Goal: Check status: Check status

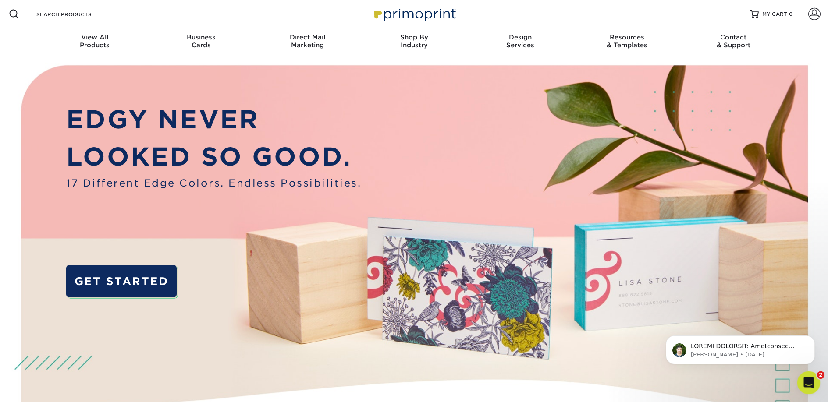
click at [807, 380] on icon "Open Intercom Messenger" at bounding box center [807, 382] width 14 height 14
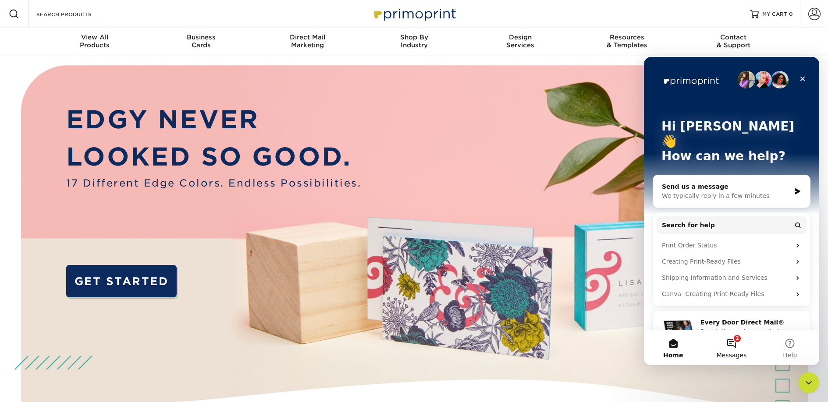
click at [731, 352] on span "Messages" at bounding box center [731, 355] width 30 height 6
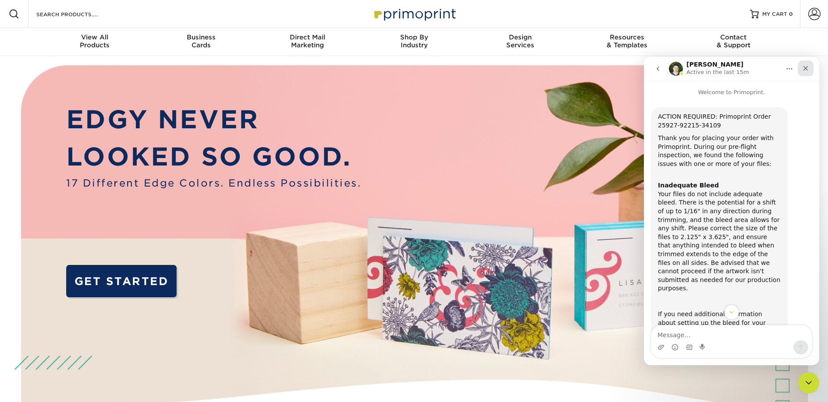
click at [805, 71] on icon "Close" at bounding box center [805, 68] width 7 height 7
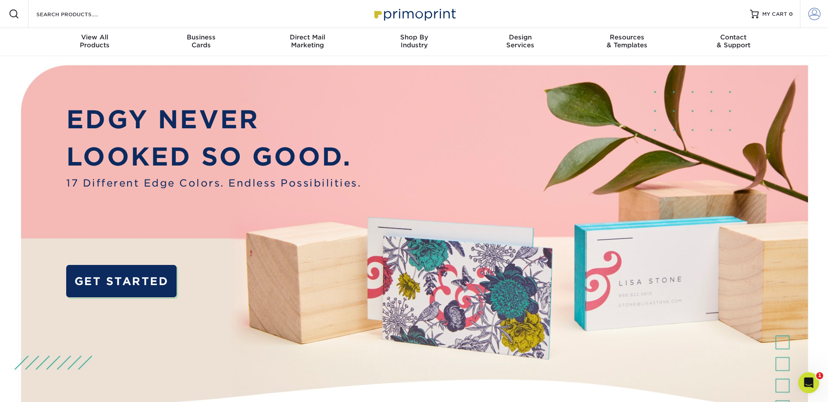
click at [811, 15] on span at bounding box center [814, 14] width 12 height 12
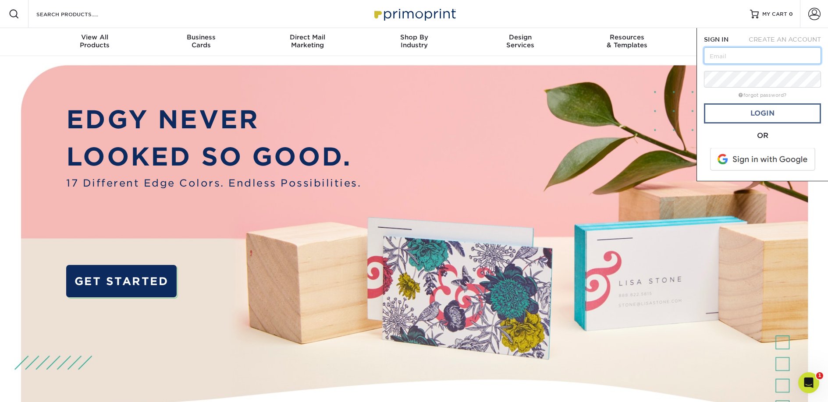
type input "[EMAIL_ADDRESS][DOMAIN_NAME]"
click at [758, 117] on link "Login" at bounding box center [762, 113] width 117 height 20
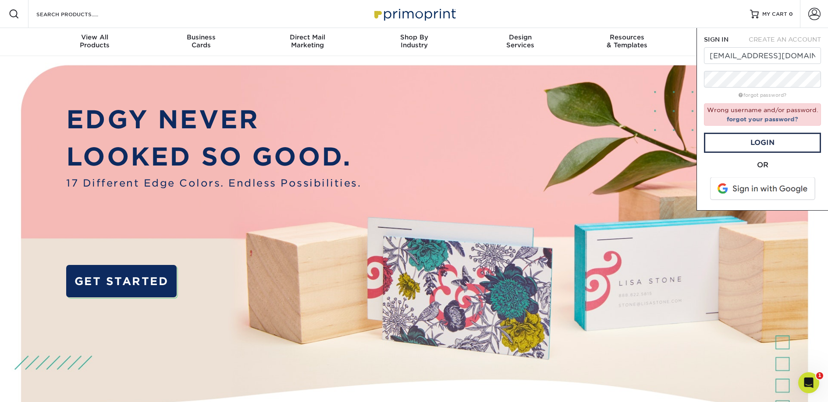
click at [766, 191] on span at bounding box center [763, 188] width 112 height 23
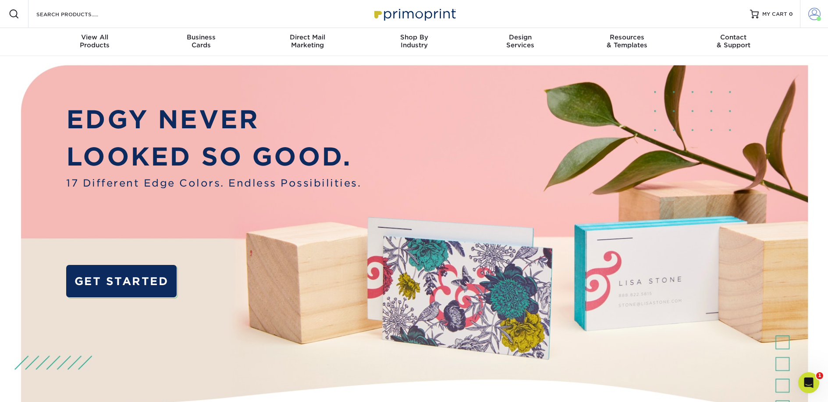
click at [814, 14] on span at bounding box center [814, 14] width 12 height 12
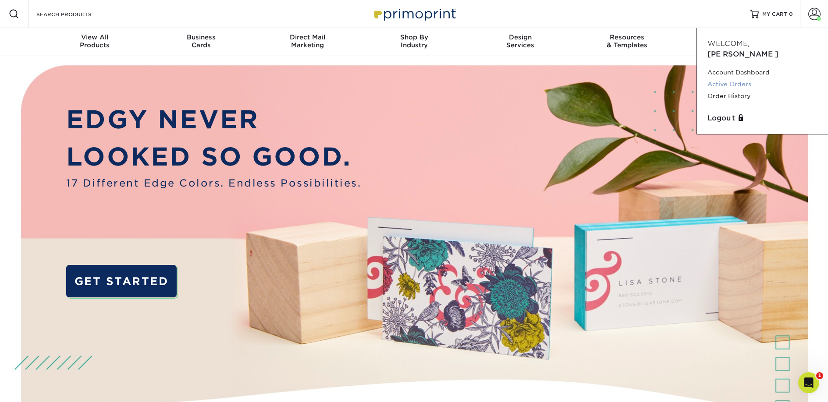
click at [739, 78] on link "Active Orders" at bounding box center [762, 84] width 110 height 12
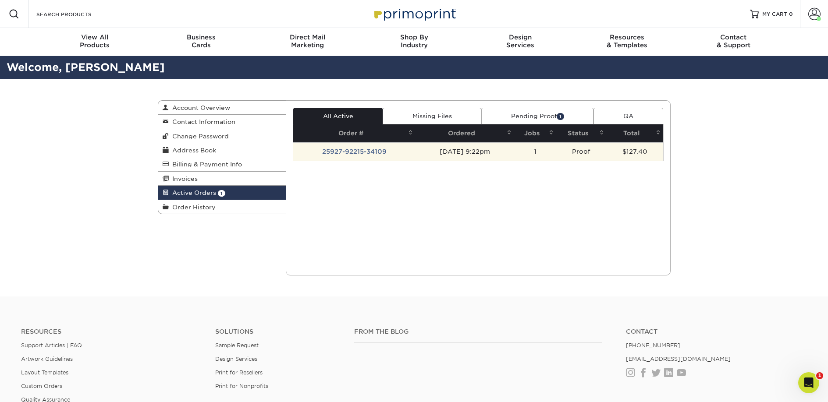
click at [342, 154] on td "25927-92215-34109" at bounding box center [354, 151] width 122 height 18
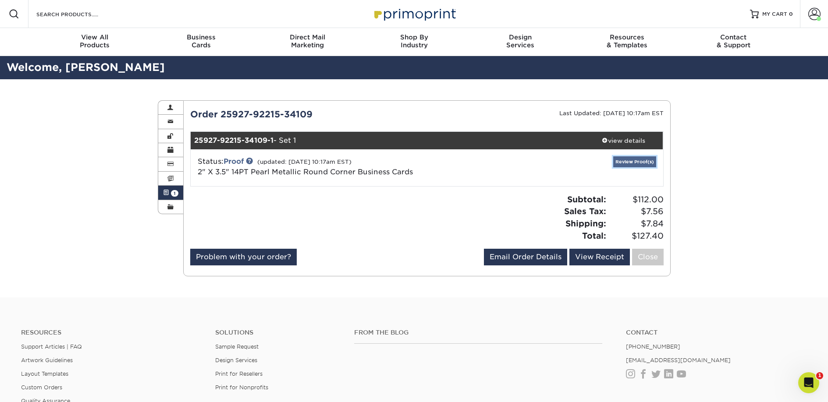
click at [627, 159] on link "Review Proof(s)" at bounding box center [634, 161] width 43 height 11
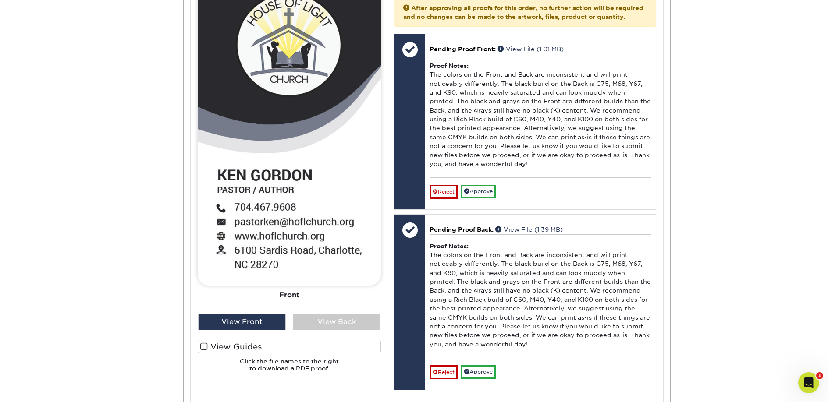
scroll to position [419, 0]
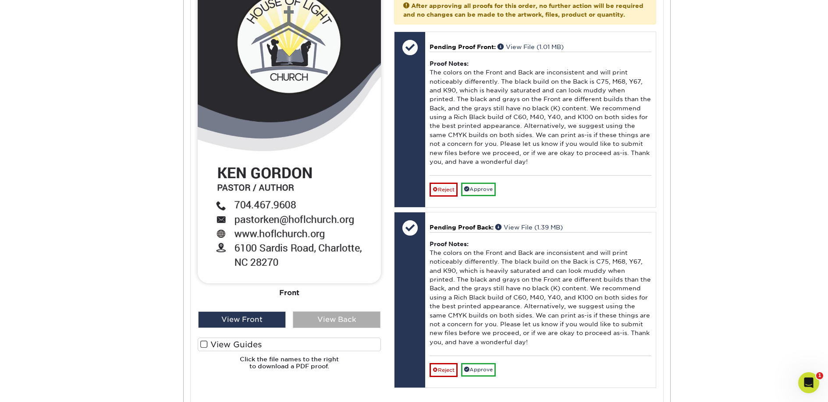
click at [334, 316] on div "View Back" at bounding box center [337, 320] width 88 height 17
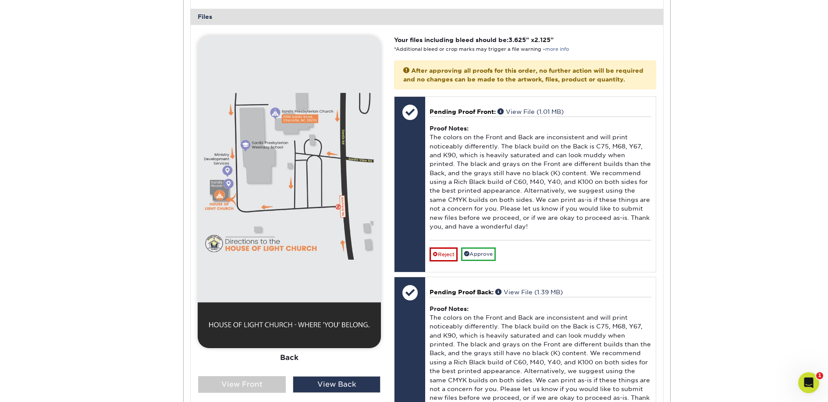
scroll to position [351, 0]
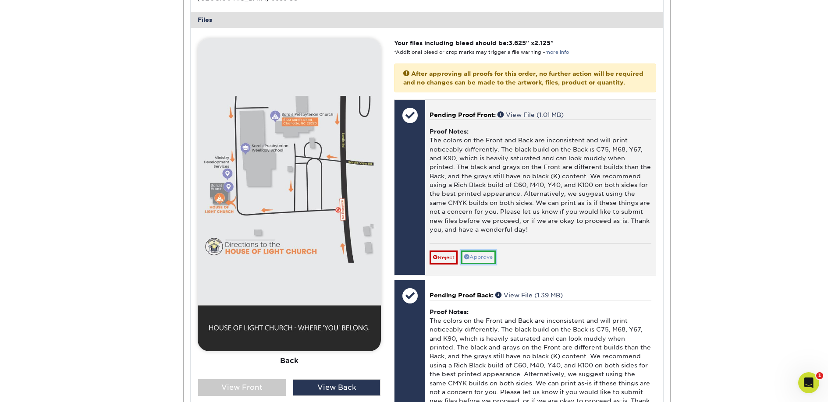
click at [485, 264] on link "Approve" at bounding box center [478, 258] width 35 height 14
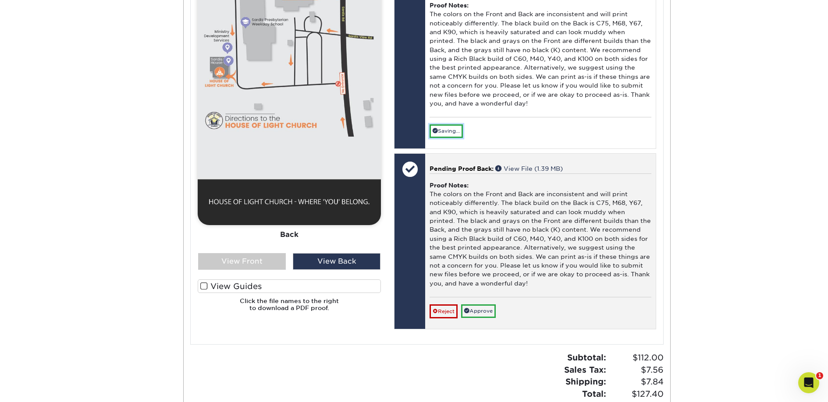
scroll to position [490, 0]
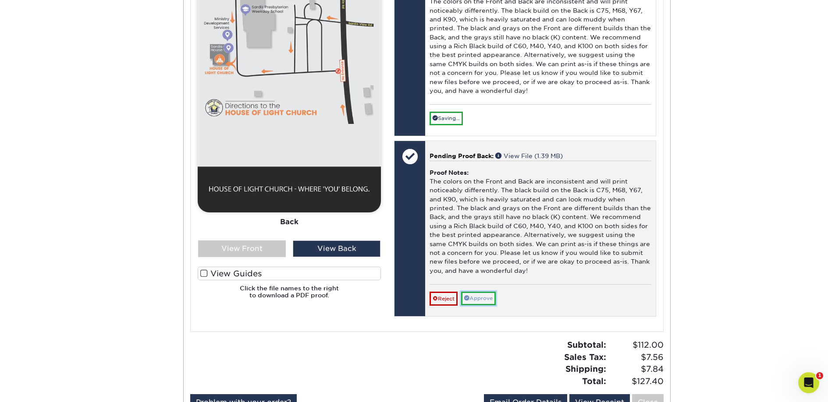
click at [481, 305] on link "Approve" at bounding box center [478, 299] width 35 height 14
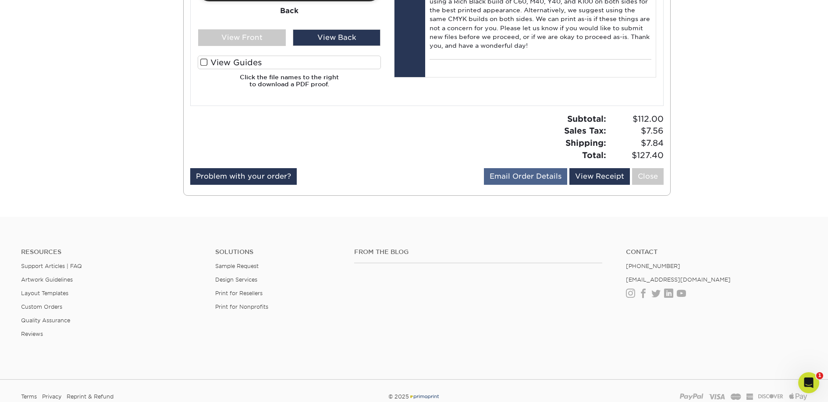
scroll to position [703, 0]
